Goal: Check status: Check status

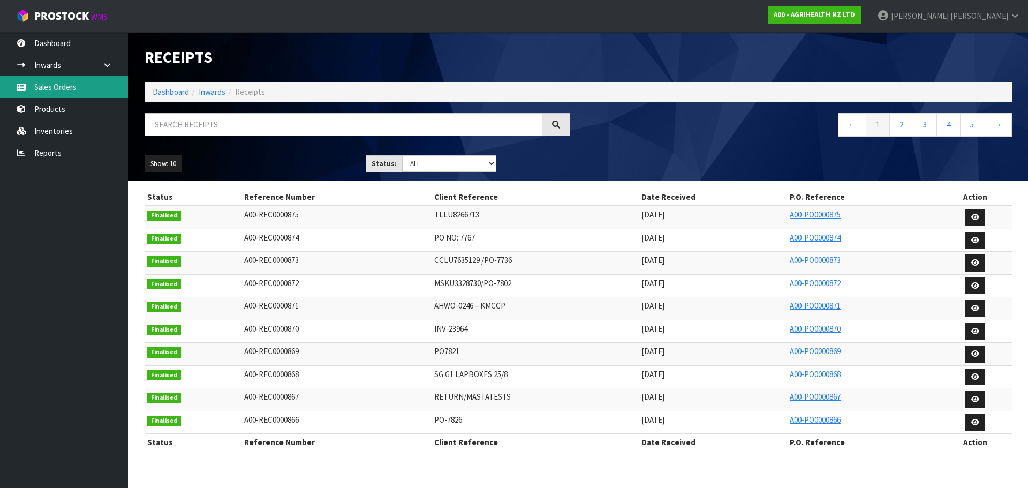
click at [66, 86] on link "Sales Orders" at bounding box center [64, 87] width 129 height 22
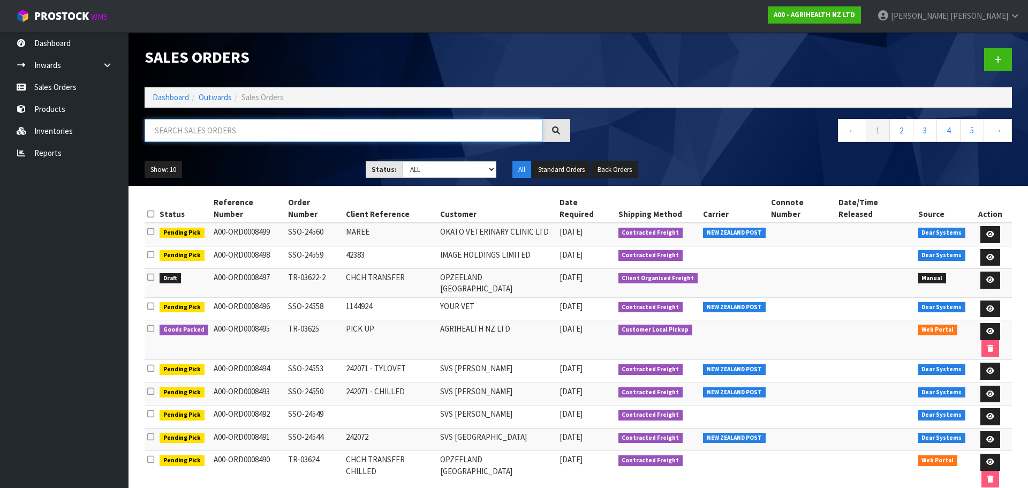
click at [453, 130] on input "text" at bounding box center [344, 130] width 398 height 23
click at [987, 328] on icon at bounding box center [991, 331] width 8 height 7
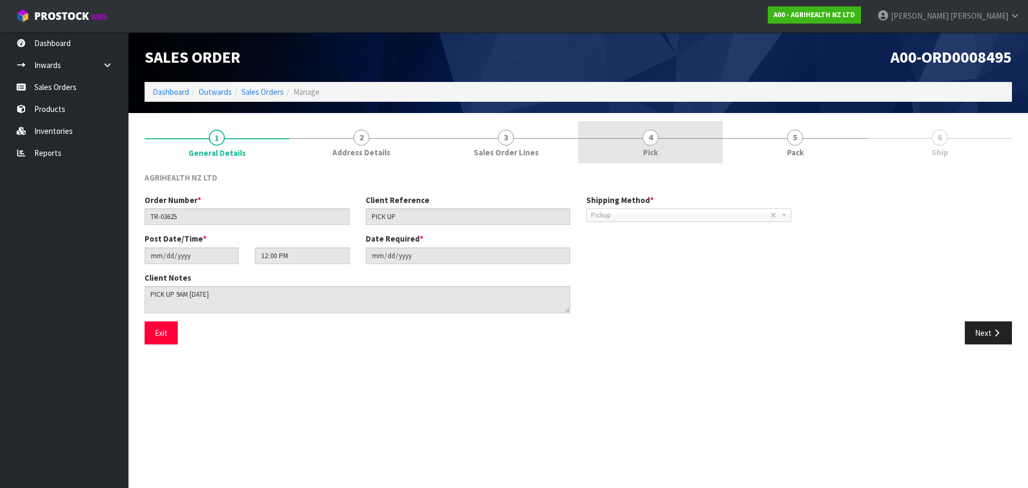
click at [672, 154] on link "4 Pick" at bounding box center [650, 142] width 145 height 42
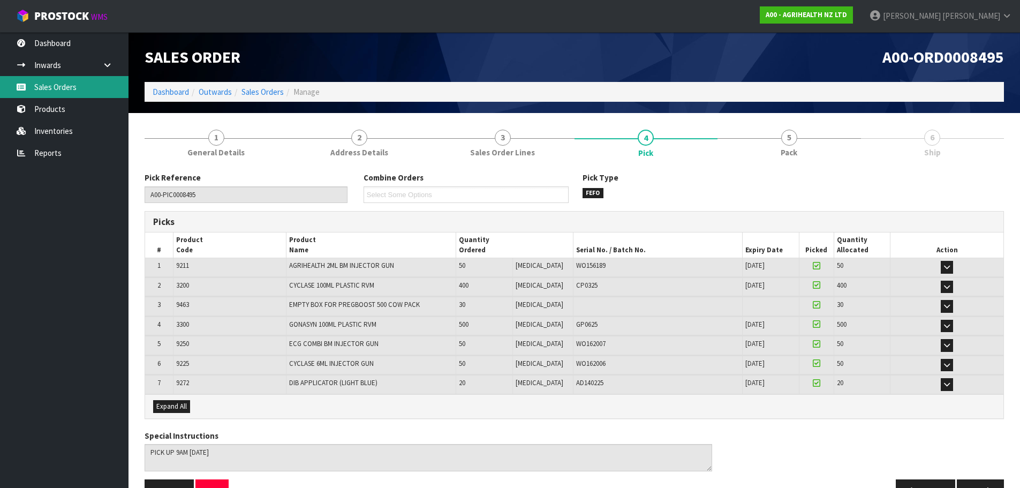
click at [80, 87] on link "Sales Orders" at bounding box center [64, 87] width 129 height 22
